Goal: Navigation & Orientation: Find specific page/section

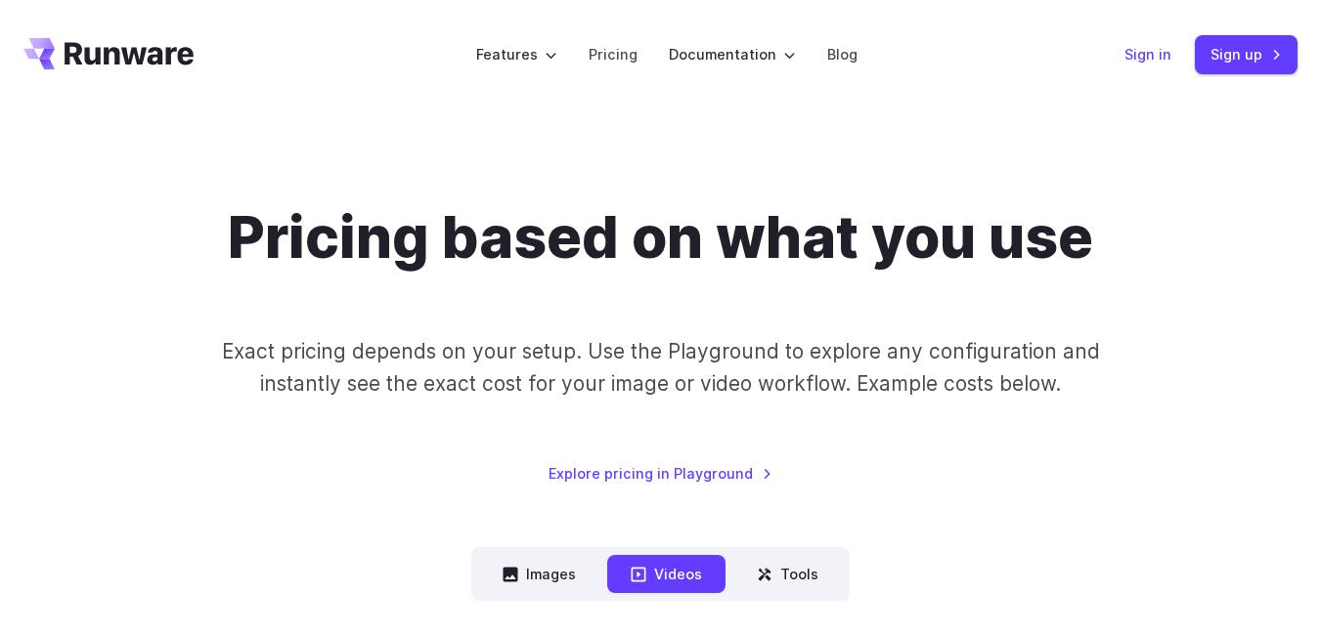
click at [1161, 49] on link "Sign in" at bounding box center [1147, 54] width 47 height 22
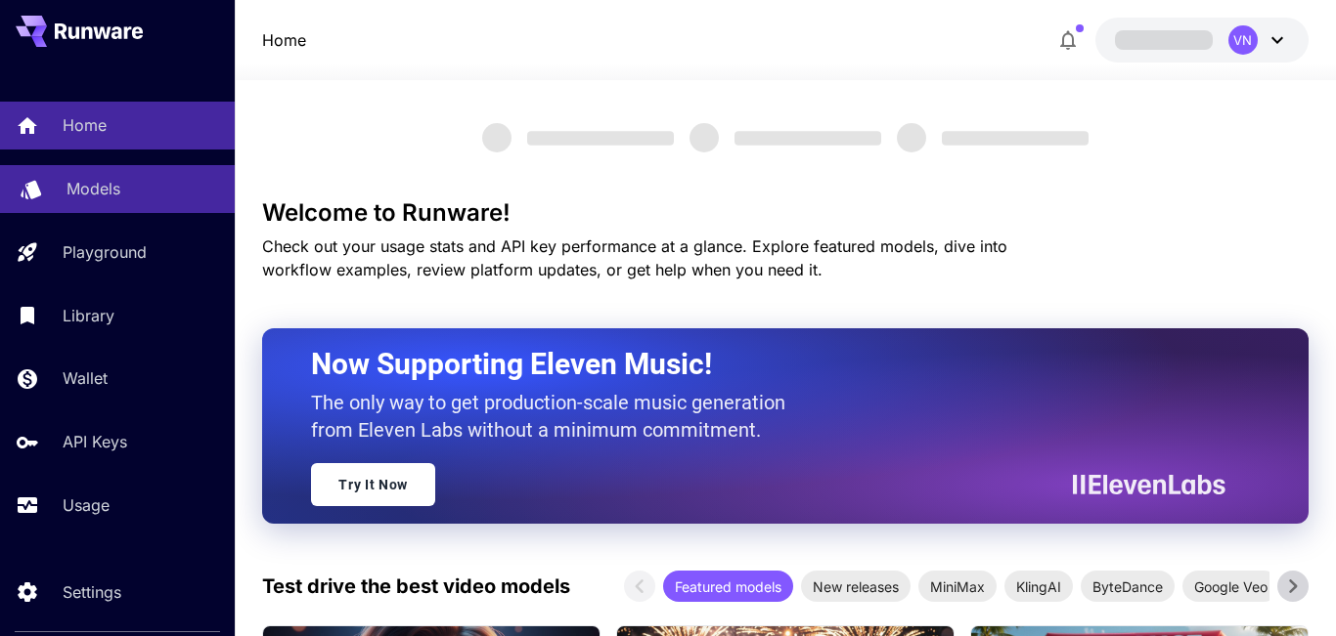
click at [90, 186] on p "Models" at bounding box center [93, 188] width 54 height 23
